Goal: Check status: Check status

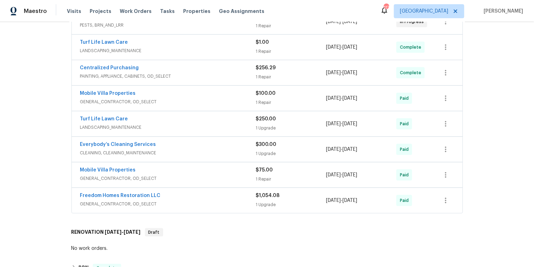
scroll to position [75, 0]
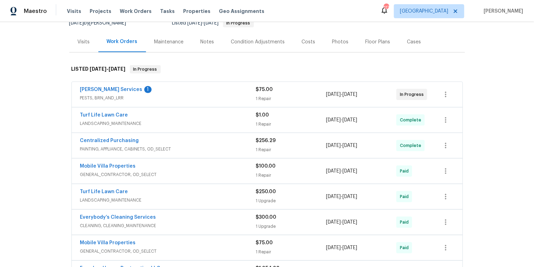
click at [150, 98] on span "PESTS, BRN_AND_LRR" at bounding box center [168, 97] width 176 height 7
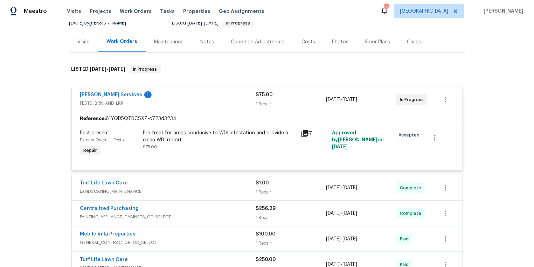
click at [305, 131] on icon at bounding box center [304, 133] width 7 height 7
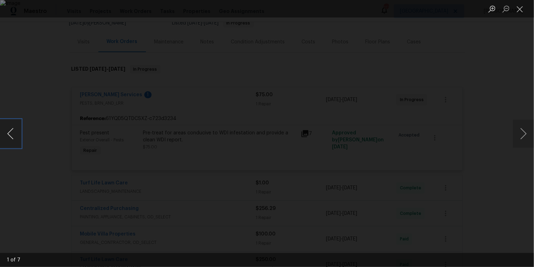
click at [9, 133] on button "Previous image" at bounding box center [10, 134] width 21 height 28
click at [13, 137] on button "Previous image" at bounding box center [10, 134] width 21 height 28
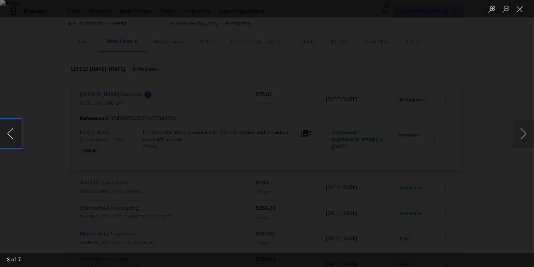
click at [13, 137] on button "Previous image" at bounding box center [10, 134] width 21 height 28
click at [520, 9] on button "Close lightbox" at bounding box center [520, 9] width 14 height 12
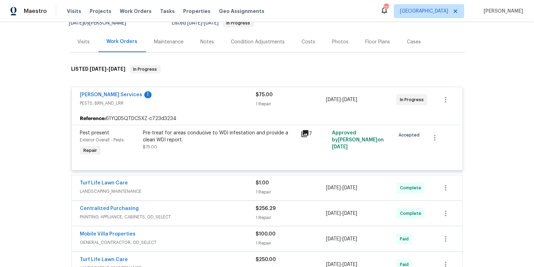
click at [177, 100] on span "PESTS, BRN_AND_LRR" at bounding box center [168, 103] width 176 height 7
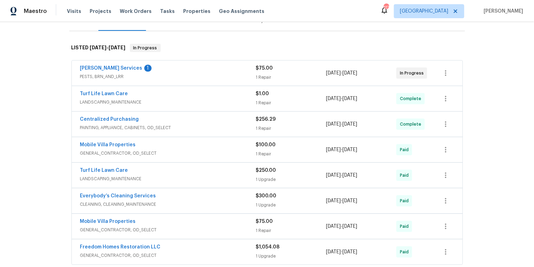
scroll to position [46, 0]
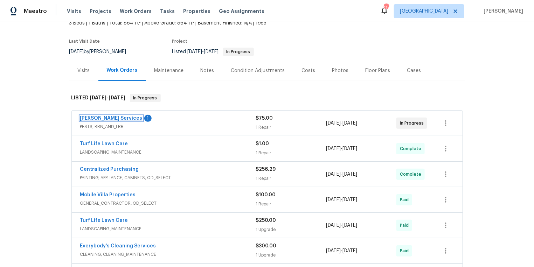
click at [104, 118] on link "[PERSON_NAME] Services" at bounding box center [111, 118] width 62 height 5
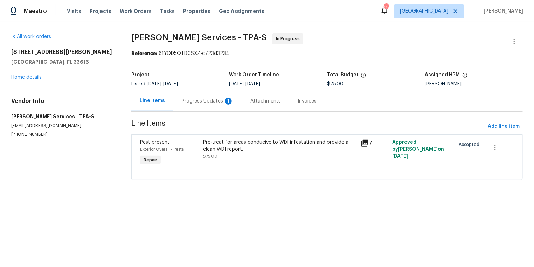
click at [206, 100] on div "Progress Updates 1" at bounding box center [208, 101] width 52 height 7
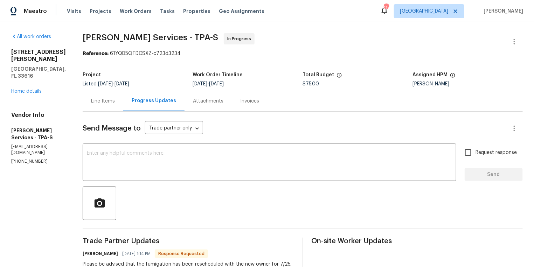
click at [254, 4] on div "Visits Projects Work Orders Tasks Properties Geo Assignments" at bounding box center [170, 11] width 206 height 14
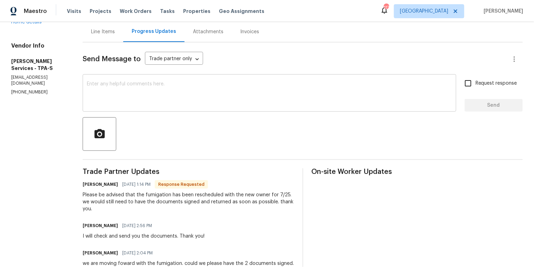
scroll to position [42, 0]
